Goal: Transaction & Acquisition: Purchase product/service

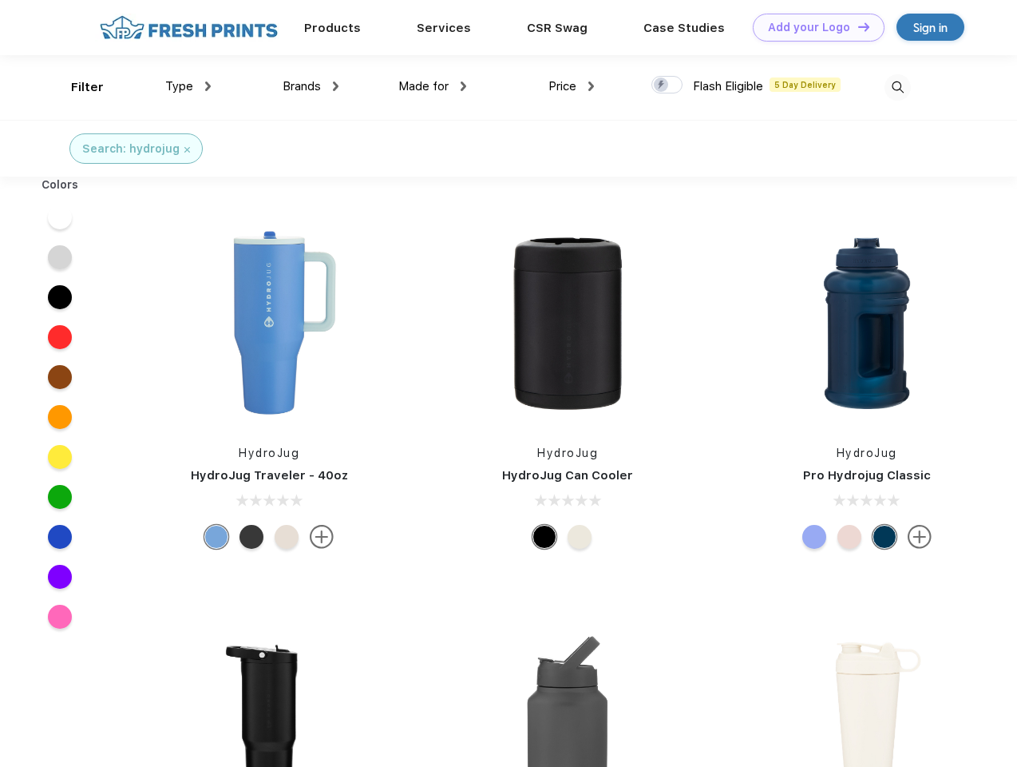
click at [813, 27] on link "Add your Logo Design Tool" at bounding box center [819, 28] width 132 height 28
click at [0, 0] on div "Design Tool" at bounding box center [0, 0] width 0 height 0
click at [857, 26] on link "Add your Logo Design Tool" at bounding box center [819, 28] width 132 height 28
click at [77, 87] on div "Filter" at bounding box center [87, 87] width 33 height 18
click at [188, 86] on span "Type" at bounding box center [179, 86] width 28 height 14
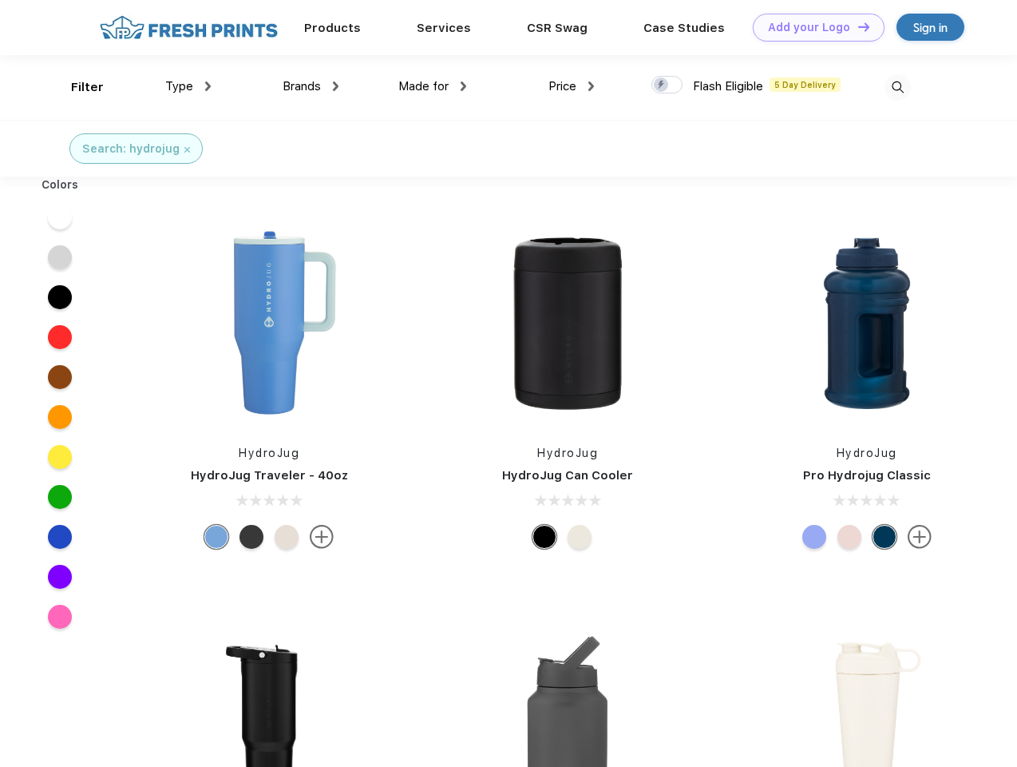
click at [311, 86] on span "Brands" at bounding box center [302, 86] width 38 height 14
click at [433, 86] on span "Made for" at bounding box center [423, 86] width 50 height 14
click at [572, 86] on span "Price" at bounding box center [563, 86] width 28 height 14
click at [668, 85] on div at bounding box center [667, 85] width 31 height 18
click at [662, 85] on input "checkbox" at bounding box center [657, 80] width 10 height 10
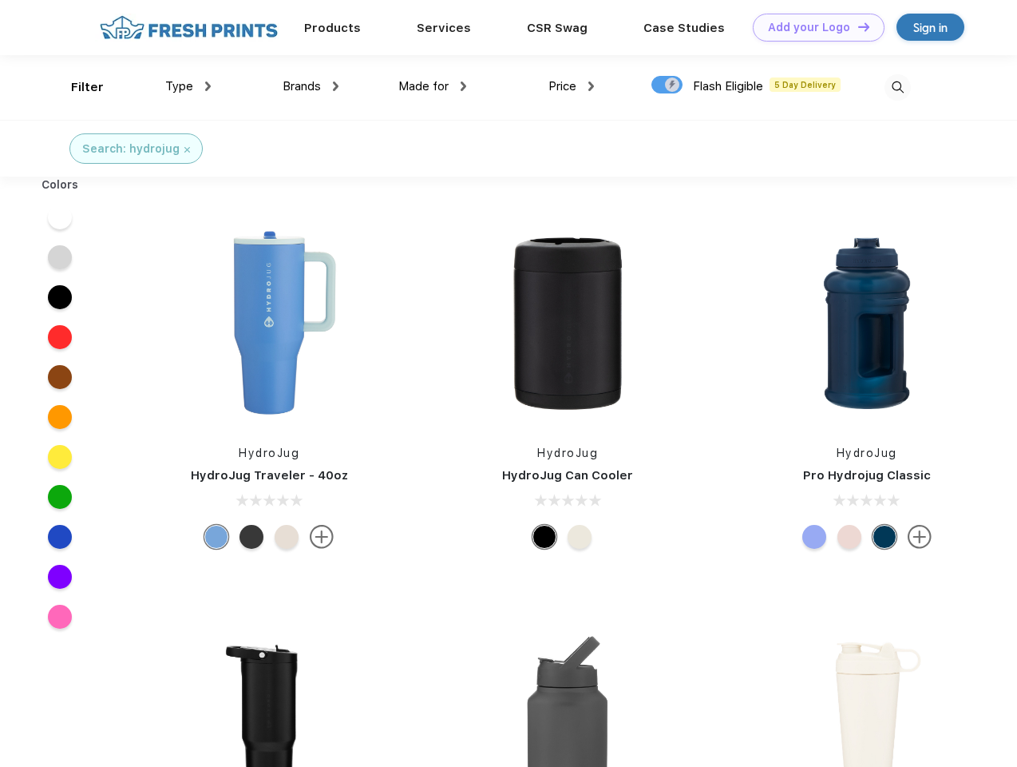
click at [898, 87] on img at bounding box center [898, 87] width 26 height 26
